Goal: Navigation & Orientation: Go to known website

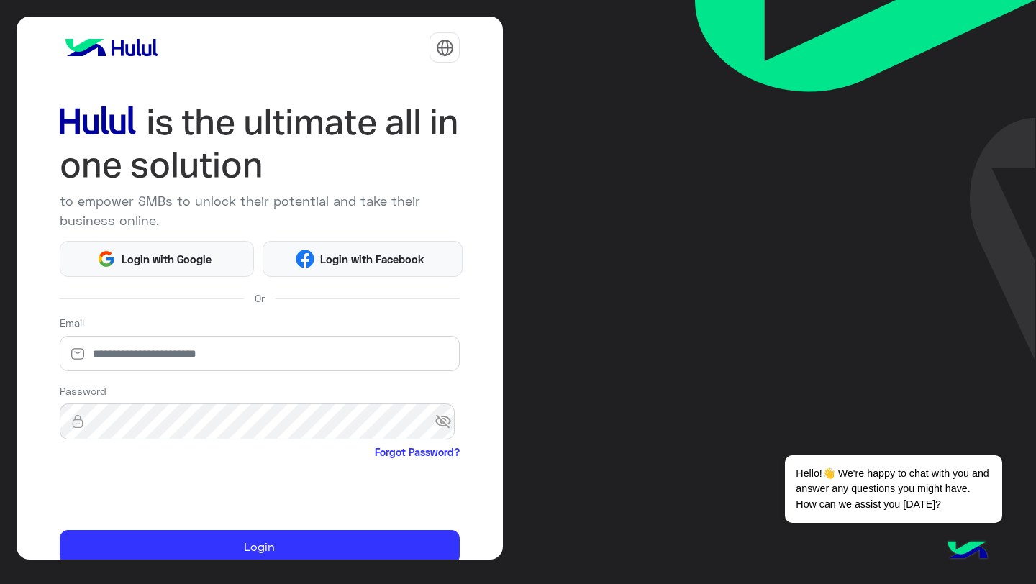
click at [127, 51] on img at bounding box center [112, 47] width 104 height 29
click at [100, 48] on img at bounding box center [112, 47] width 104 height 29
click at [239, 55] on div at bounding box center [260, 47] width 401 height 41
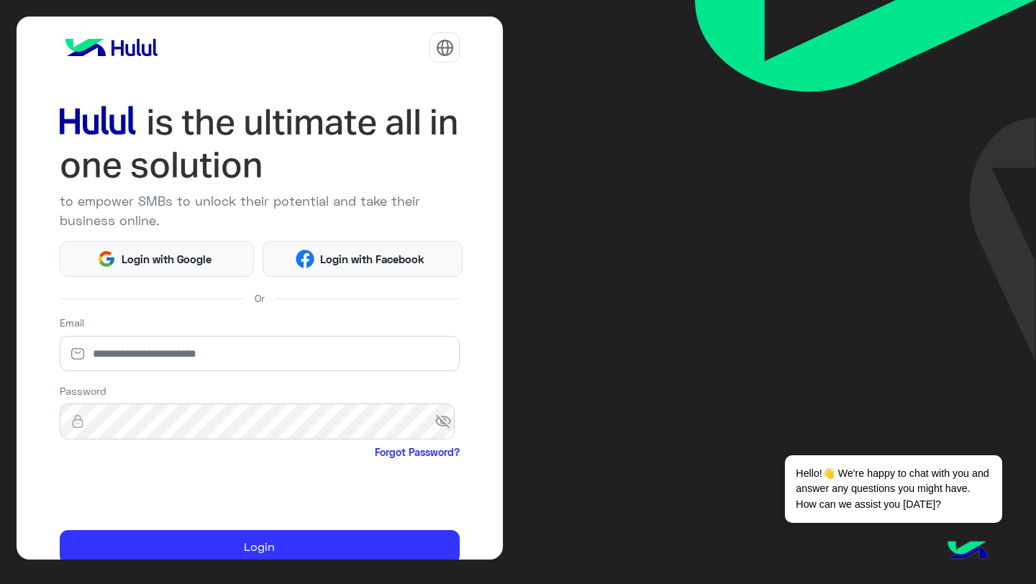
click at [106, 122] on img at bounding box center [260, 144] width 401 height 86
click at [968, 541] on img at bounding box center [967, 552] width 50 height 50
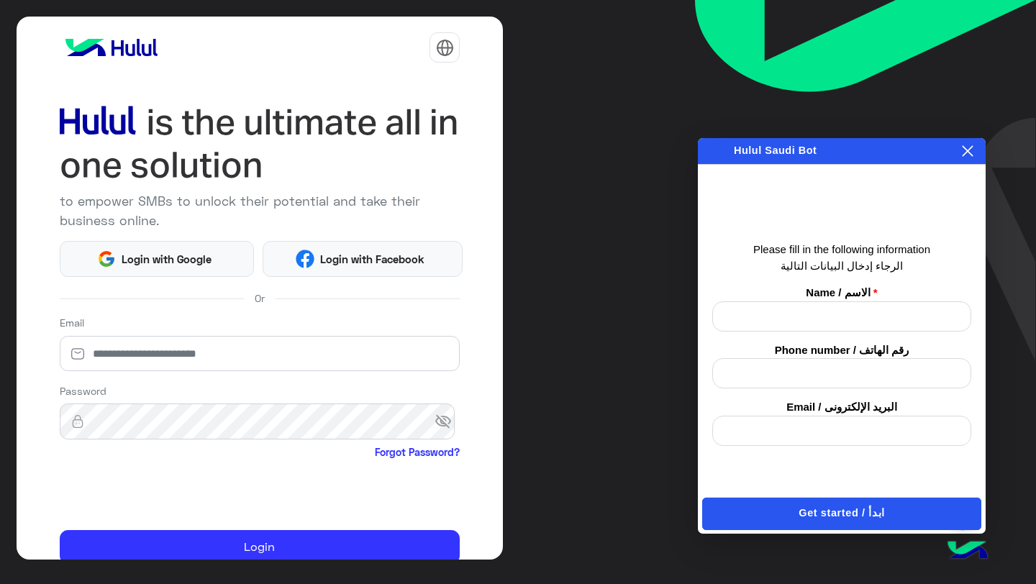
click at [968, 147] on icon at bounding box center [968, 151] width 12 height 12
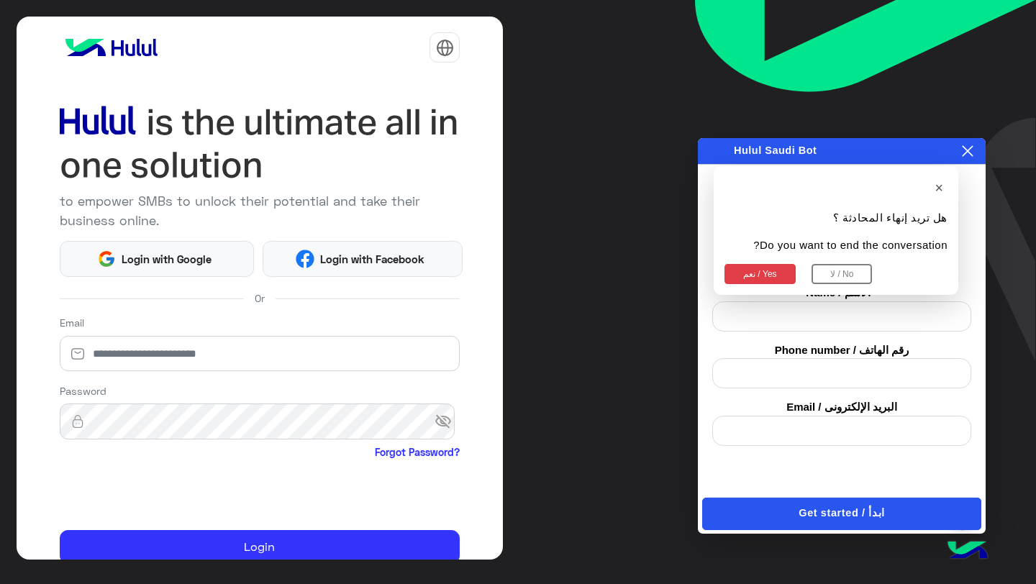
click at [766, 272] on button "نعم / Yes" at bounding box center [759, 274] width 71 height 20
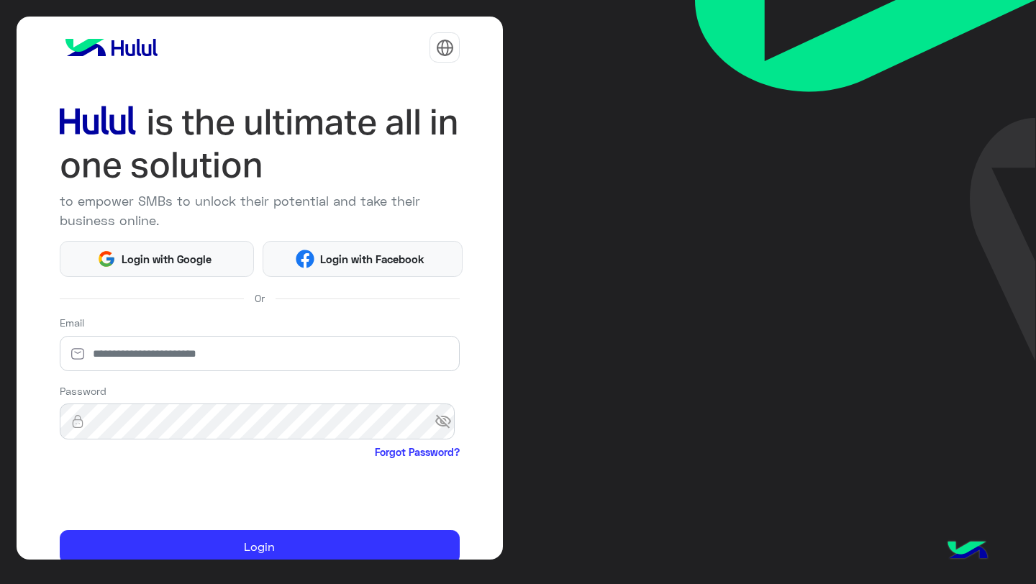
click at [717, 132] on img at bounding box center [865, 180] width 341 height 361
